Goal: Book appointment/travel/reservation

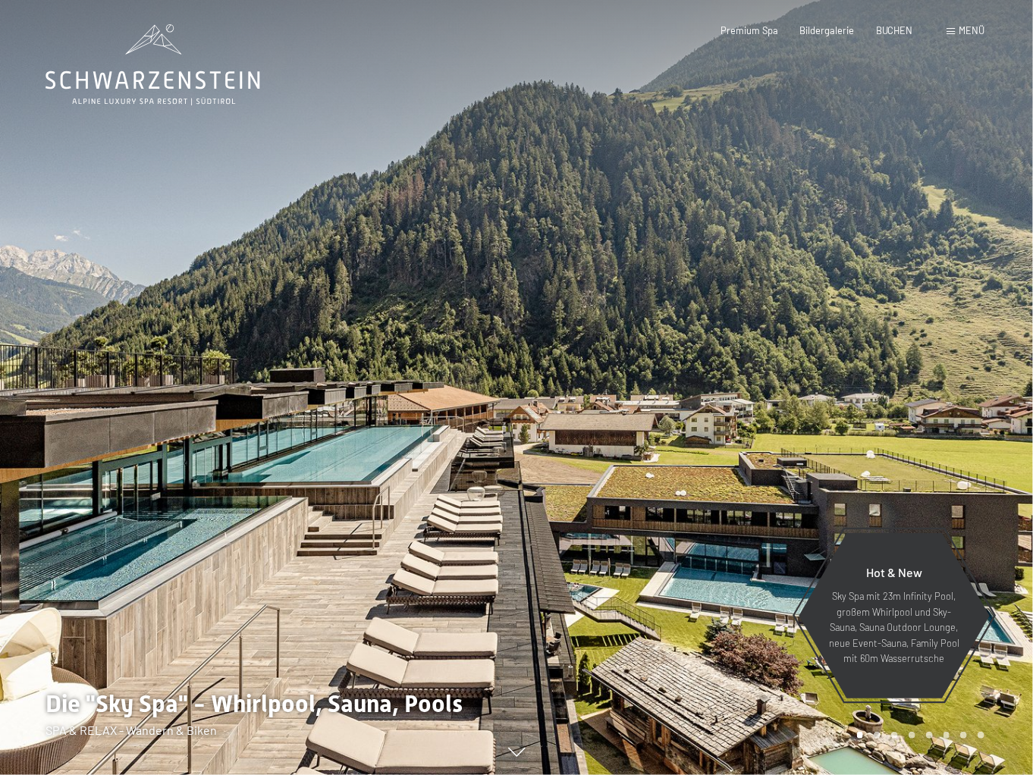
click at [946, 31] on div "Menü" at bounding box center [965, 31] width 38 height 14
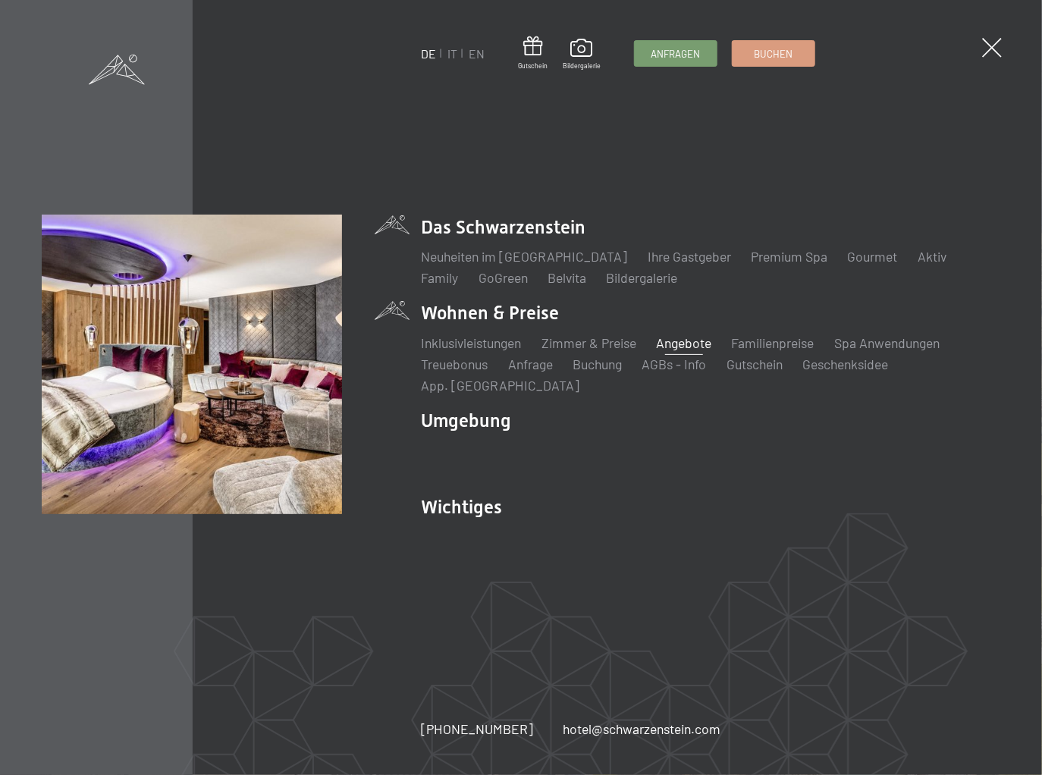
click at [702, 342] on link "Angebote" at bounding box center [683, 342] width 55 height 17
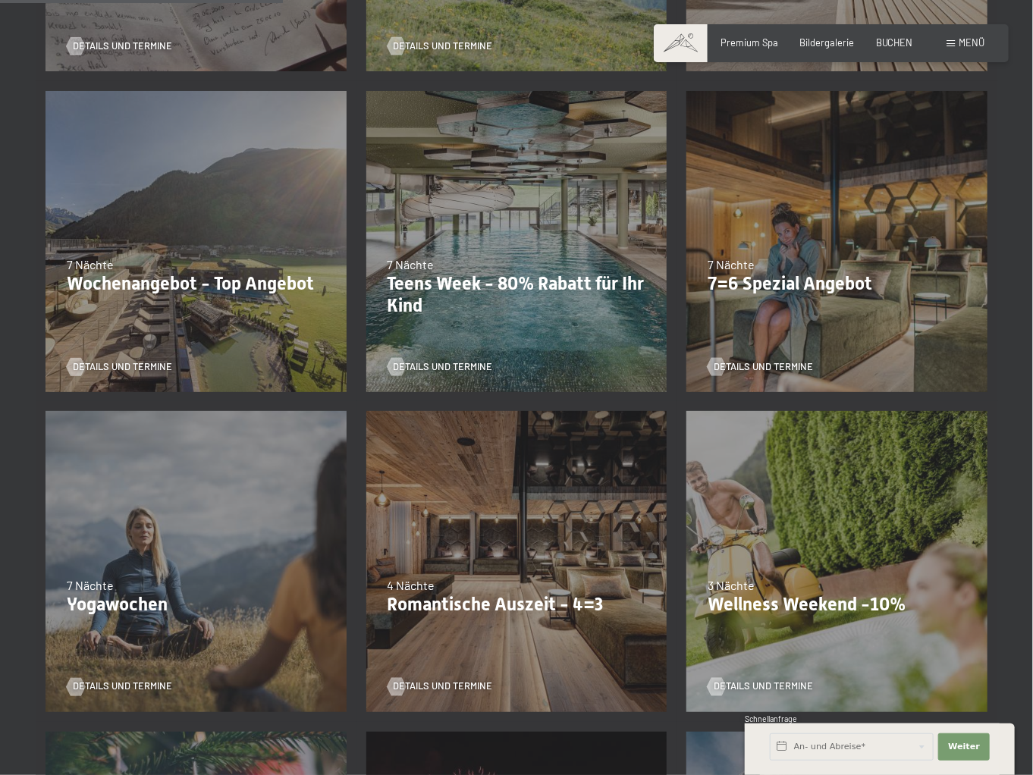
scroll to position [849, 0]
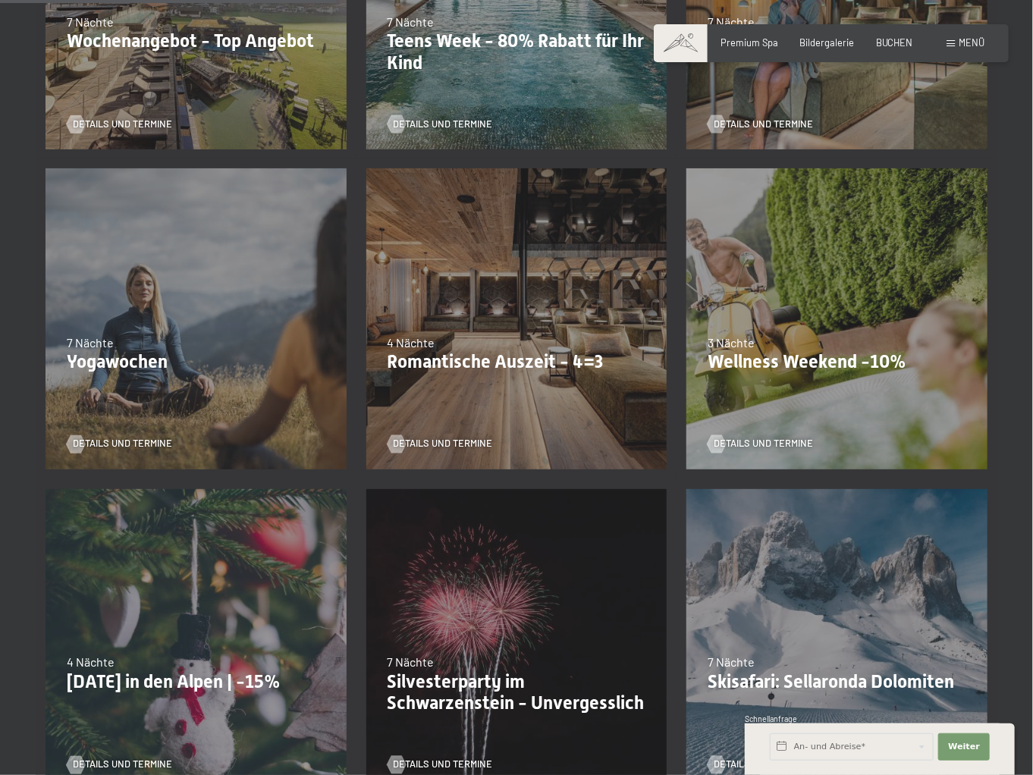
click at [218, 52] on p "Wochenangebot - Top Angebot" at bounding box center [196, 41] width 259 height 22
click at [116, 131] on span "Details und Termine" at bounding box center [137, 125] width 99 height 14
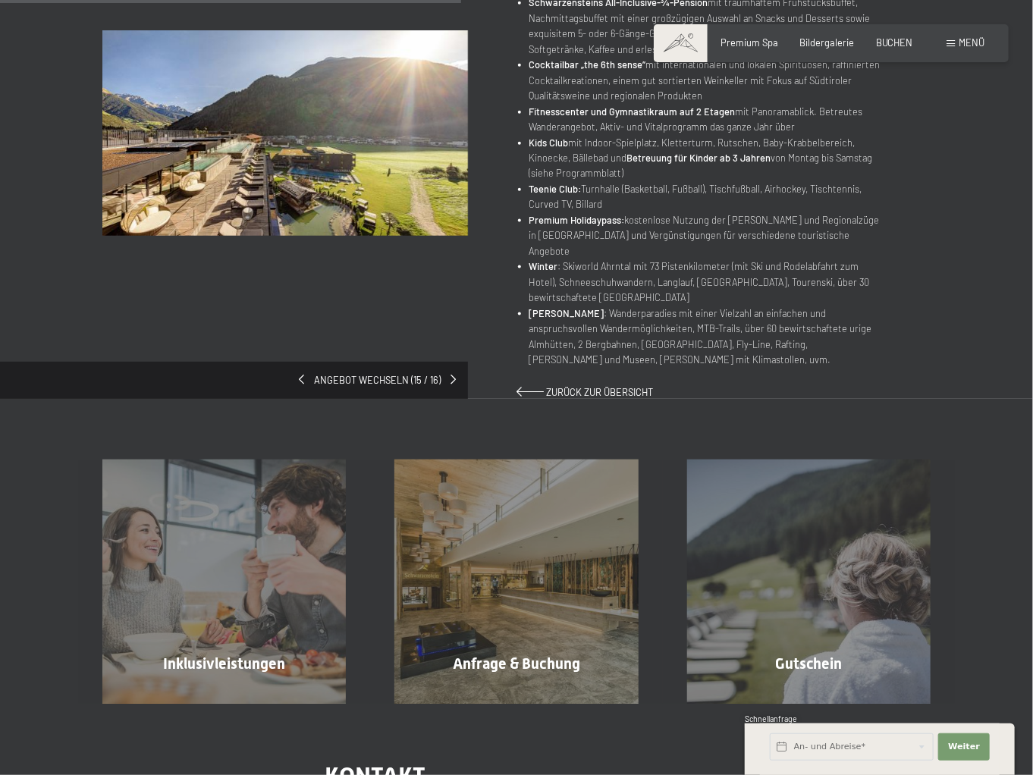
scroll to position [607, 0]
